Goal: Transaction & Acquisition: Purchase product/service

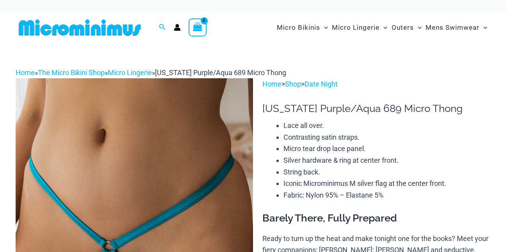
scroll to position [115, 0]
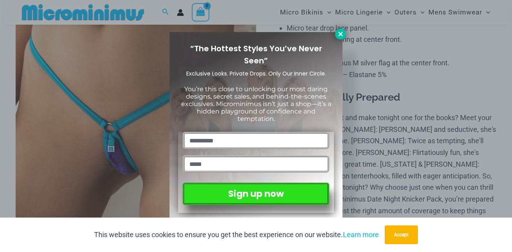
click at [343, 32] on icon at bounding box center [340, 33] width 7 height 7
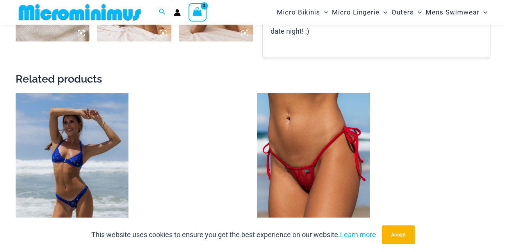
scroll to position [582, 0]
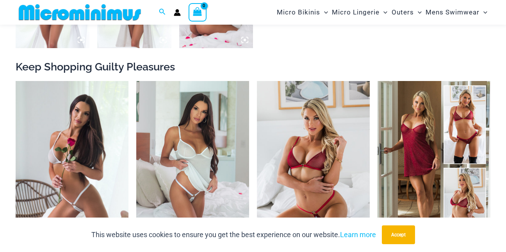
scroll to position [618, 0]
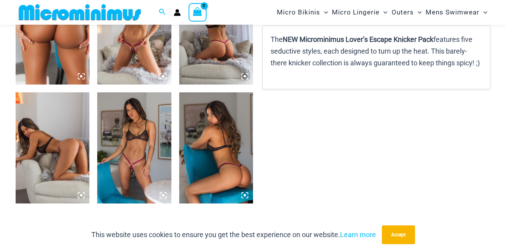
scroll to position [423, 0]
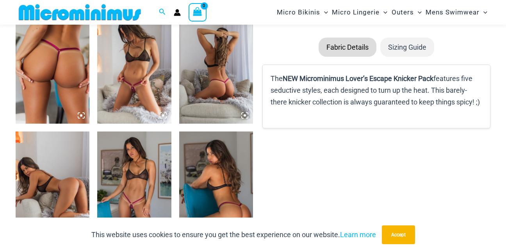
click at [138, 97] on img at bounding box center [134, 68] width 74 height 111
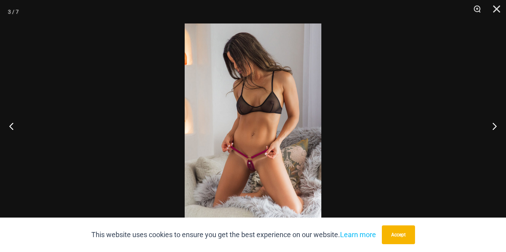
click at [255, 170] on img at bounding box center [253, 125] width 137 height 205
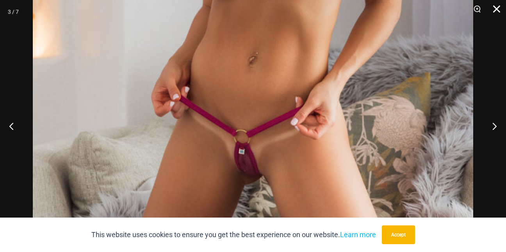
click at [495, 9] on button "Close" at bounding box center [494, 11] width 20 height 23
